Goal: Ask a question

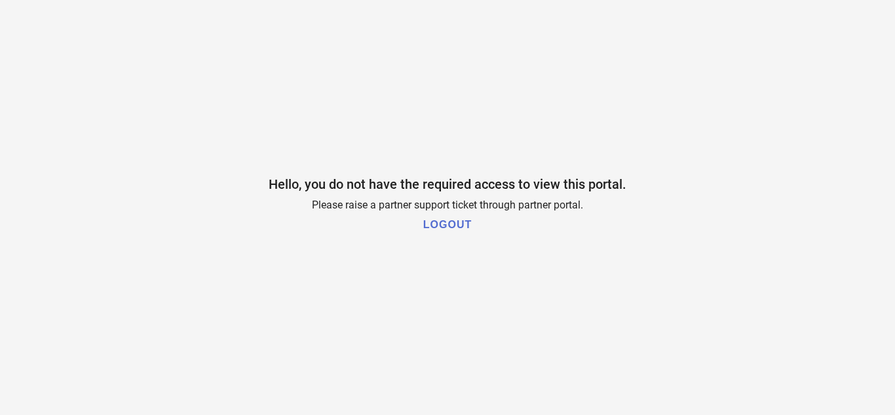
click at [455, 223] on h1 "LOGOUT" at bounding box center [447, 225] width 48 height 12
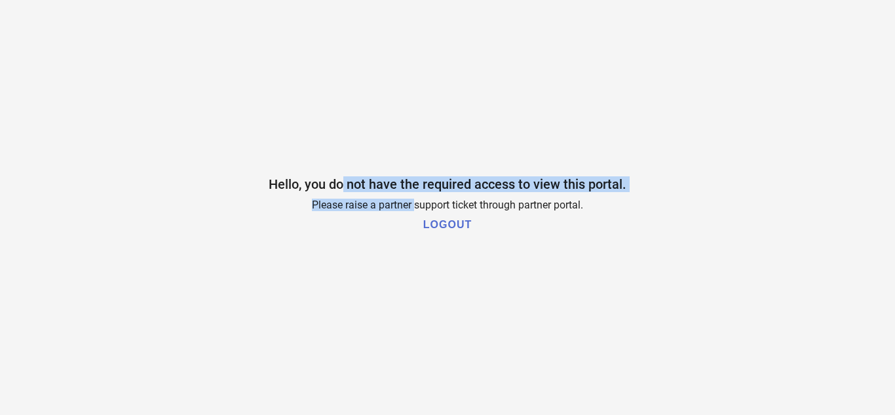
drag, startPoint x: 341, startPoint y: 188, endPoint x: 415, endPoint y: 201, distance: 75.2
click at [415, 201] on div "Hello, you do not have the required access to view this portal. Please raise a …" at bounding box center [447, 207] width 895 height 415
drag, startPoint x: 274, startPoint y: 184, endPoint x: 637, endPoint y: 172, distance: 363.1
click at [637, 172] on div "Hello, you do not have the required access to view this portal. Please raise a …" at bounding box center [447, 207] width 895 height 415
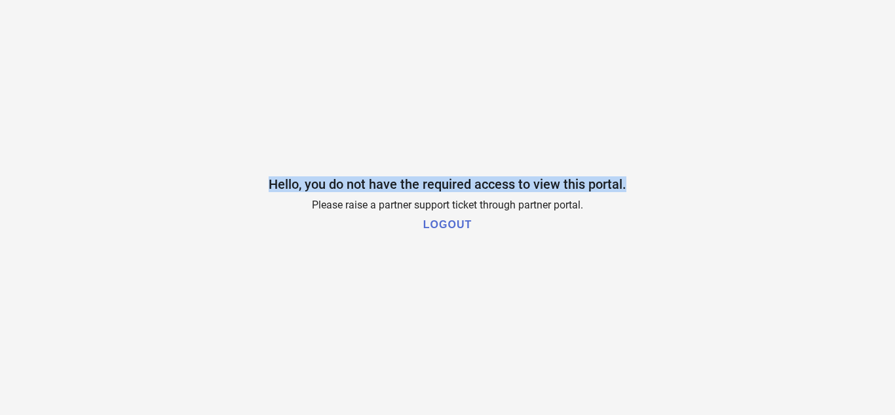
drag, startPoint x: 629, startPoint y: 184, endPoint x: 257, endPoint y: 191, distance: 371.5
click at [257, 191] on div "Hello, you do not have the required access to view this portal. Please raise a …" at bounding box center [447, 207] width 895 height 415
copy span "Hello, you do not have the required access to view this portal."
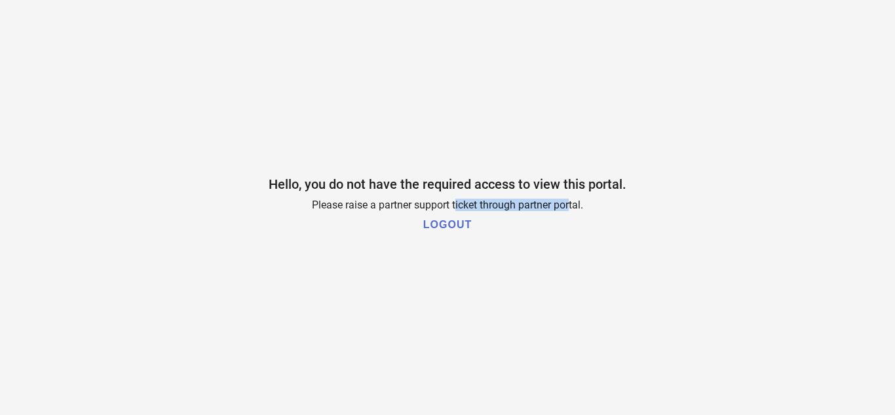
drag, startPoint x: 569, startPoint y: 200, endPoint x: 452, endPoint y: 204, distance: 117.3
click at [452, 204] on span "Please raise a partner support ticket through partner portal." at bounding box center [447, 204] width 271 height 12
